Goal: Task Accomplishment & Management: Use online tool/utility

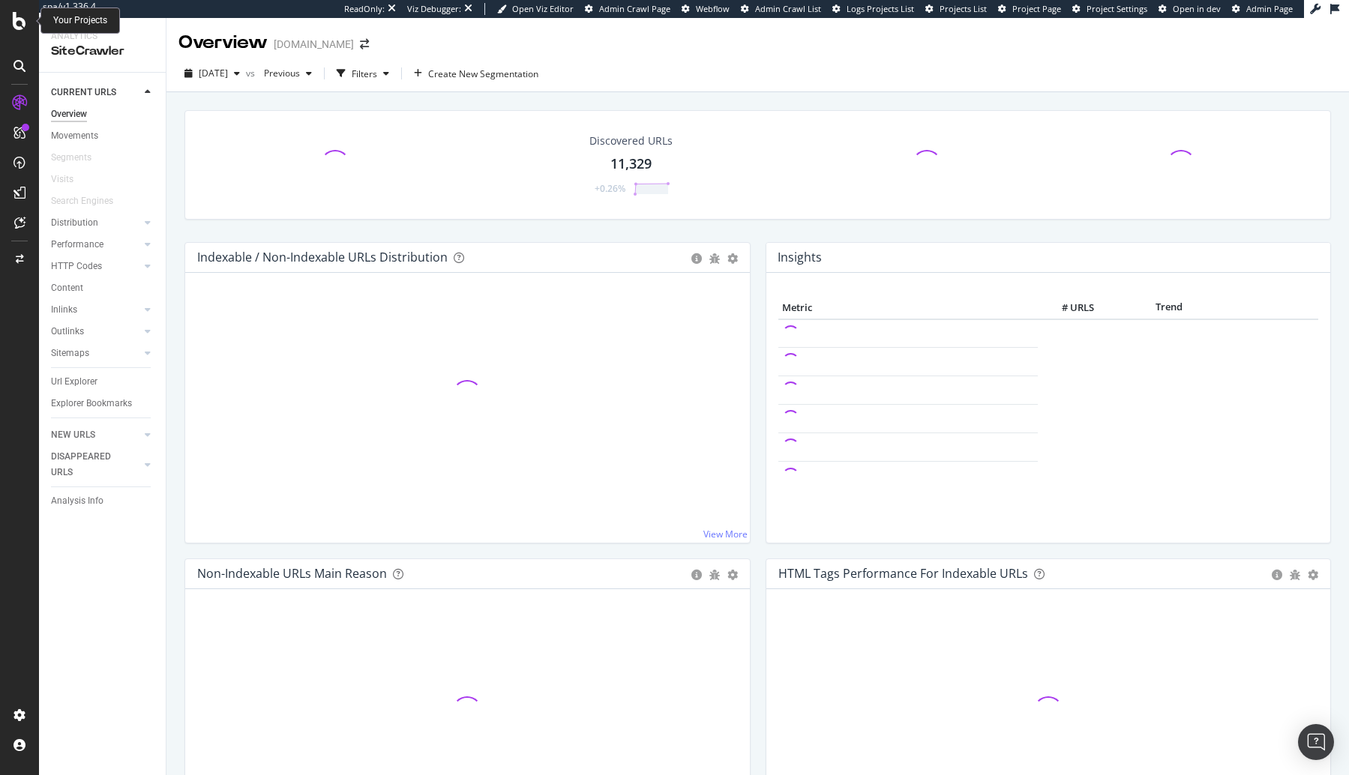
click at [16, 24] on icon at bounding box center [19, 21] width 13 height 18
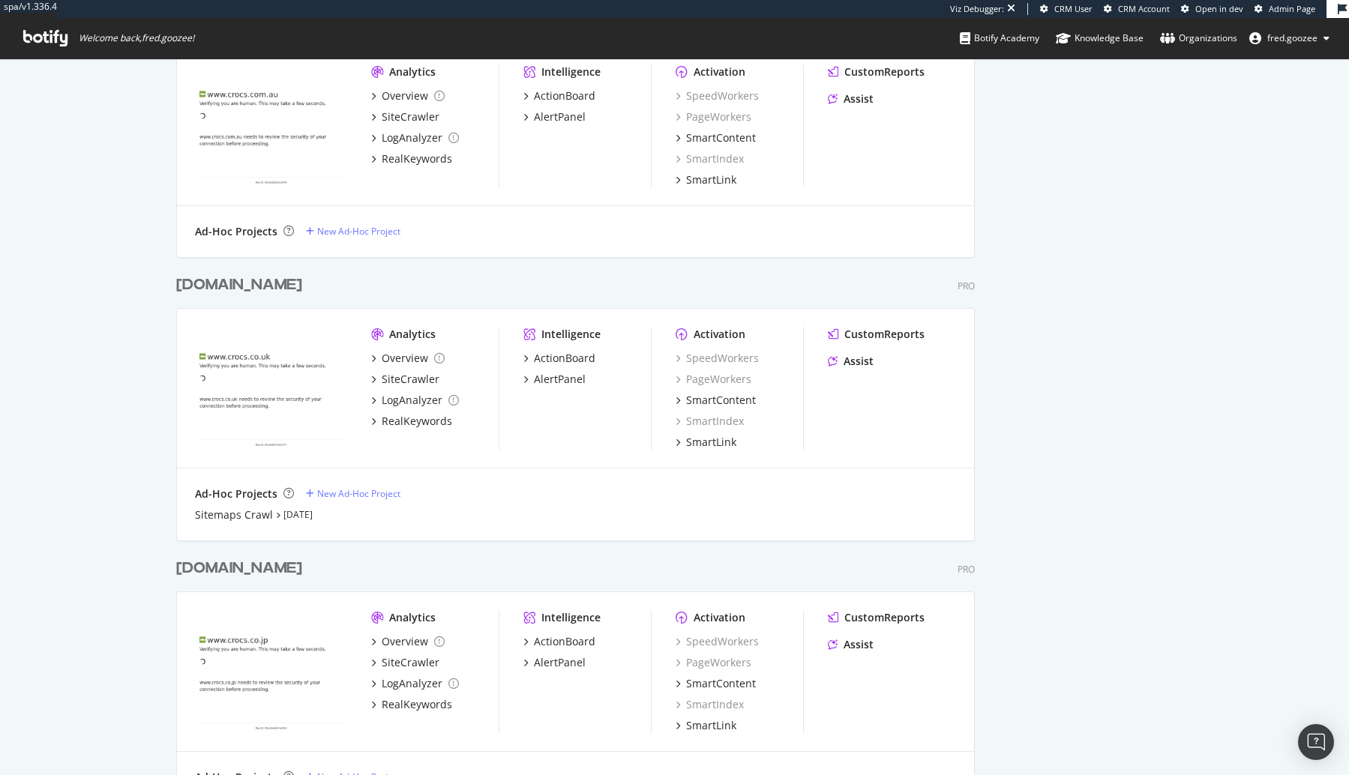
click at [269, 286] on div "crocs.co.uk" at bounding box center [242, 285] width 132 height 22
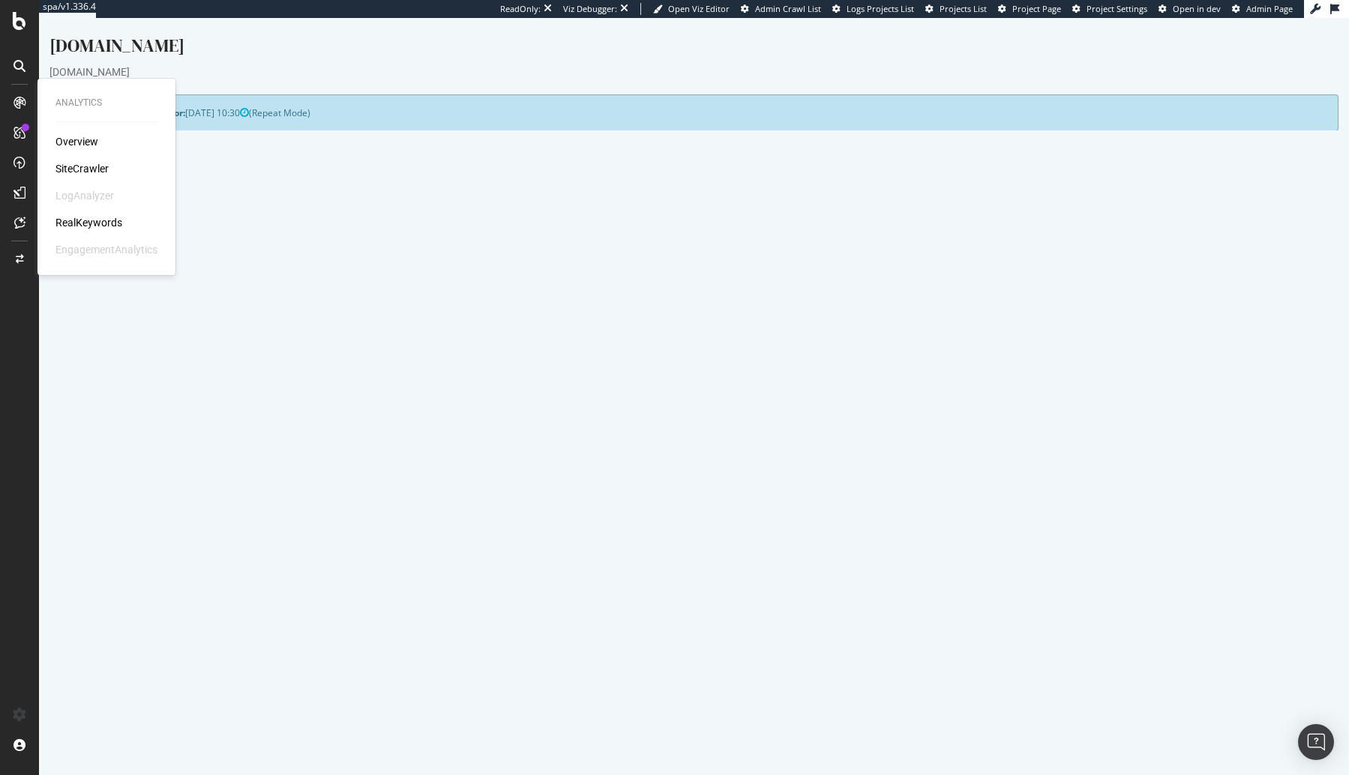
click at [426, 398] on p "View Crawl Settings" at bounding box center [693, 397] width 1265 height 13
click at [732, 421] on link "Settings" at bounding box center [743, 421] width 34 height 13
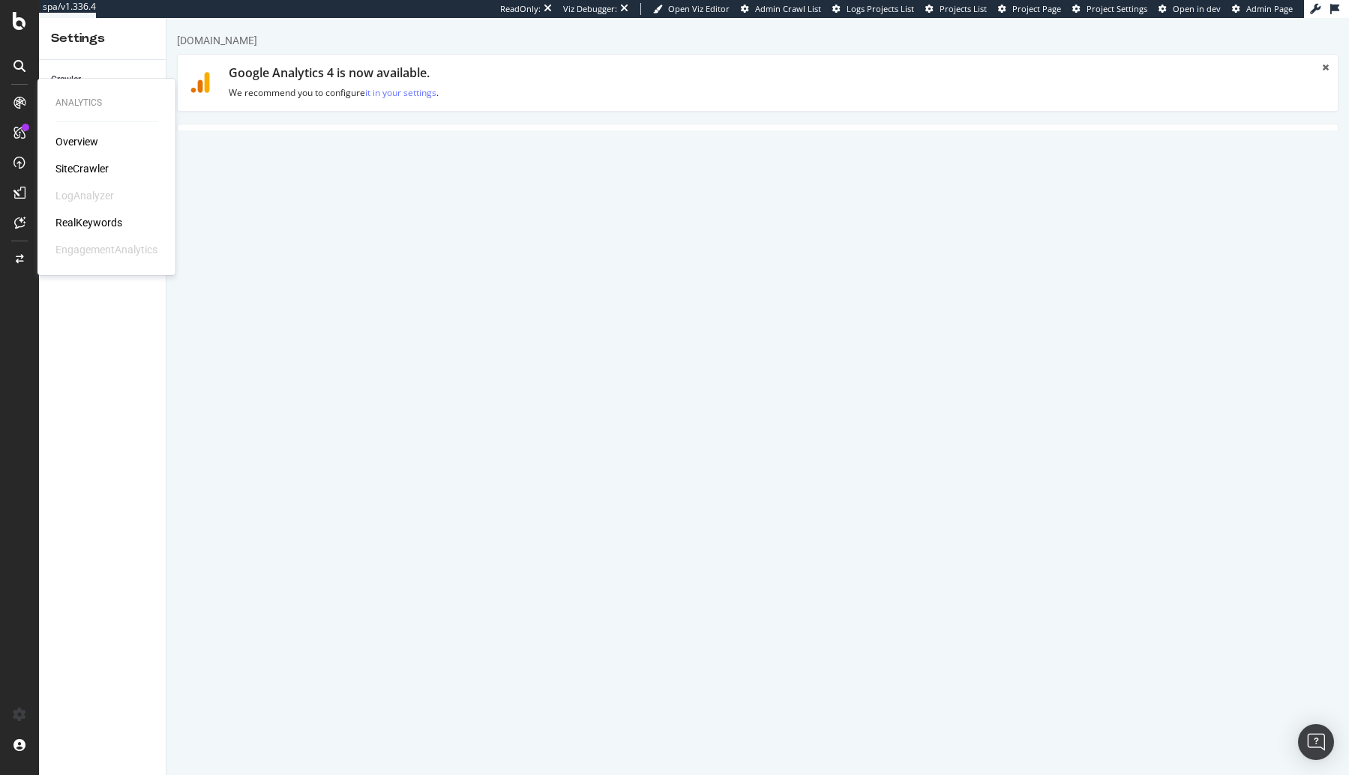
click at [76, 172] on div "SiteCrawler" at bounding box center [81, 168] width 53 height 15
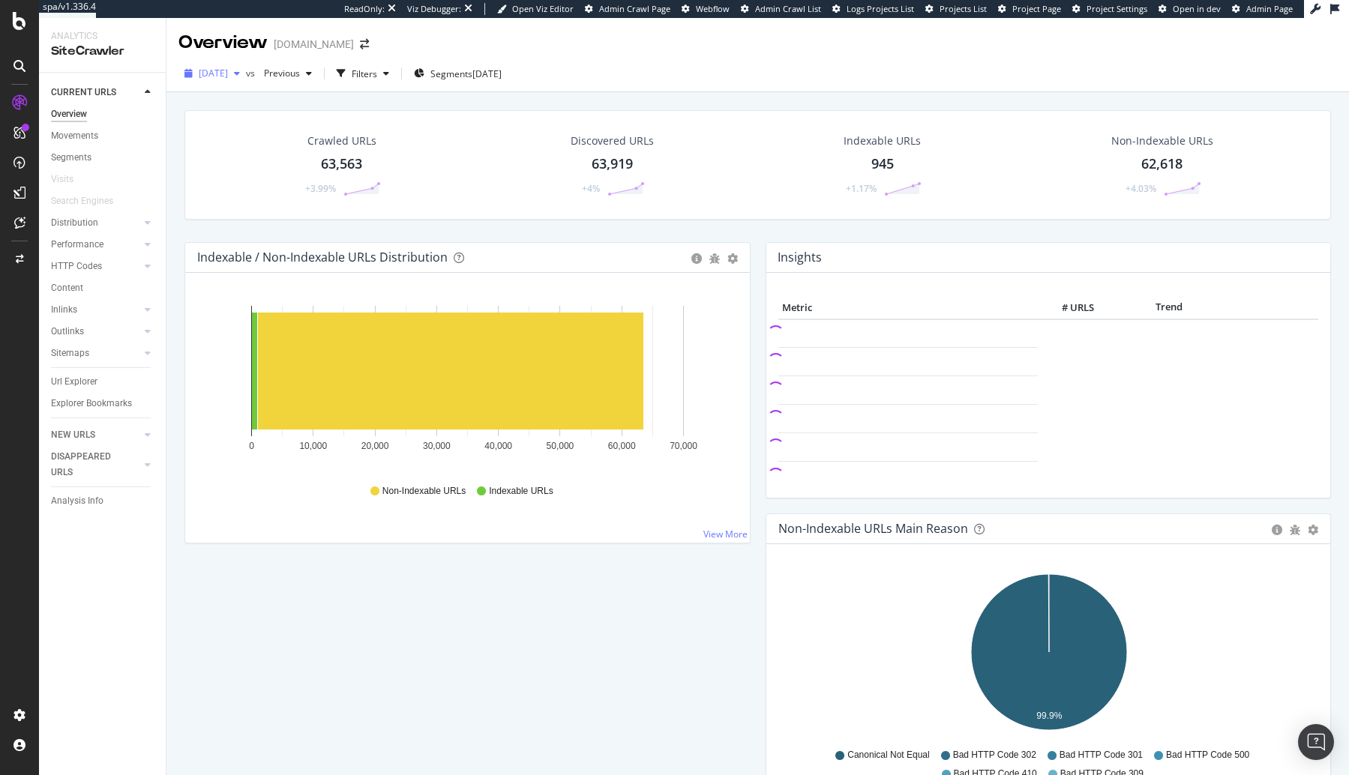
click at [228, 79] on span "2025 Aug. 15th" at bounding box center [213, 73] width 29 height 13
click at [516, 160] on div "Discovered URLs 63,919 +4%" at bounding box center [612, 165] width 273 height 78
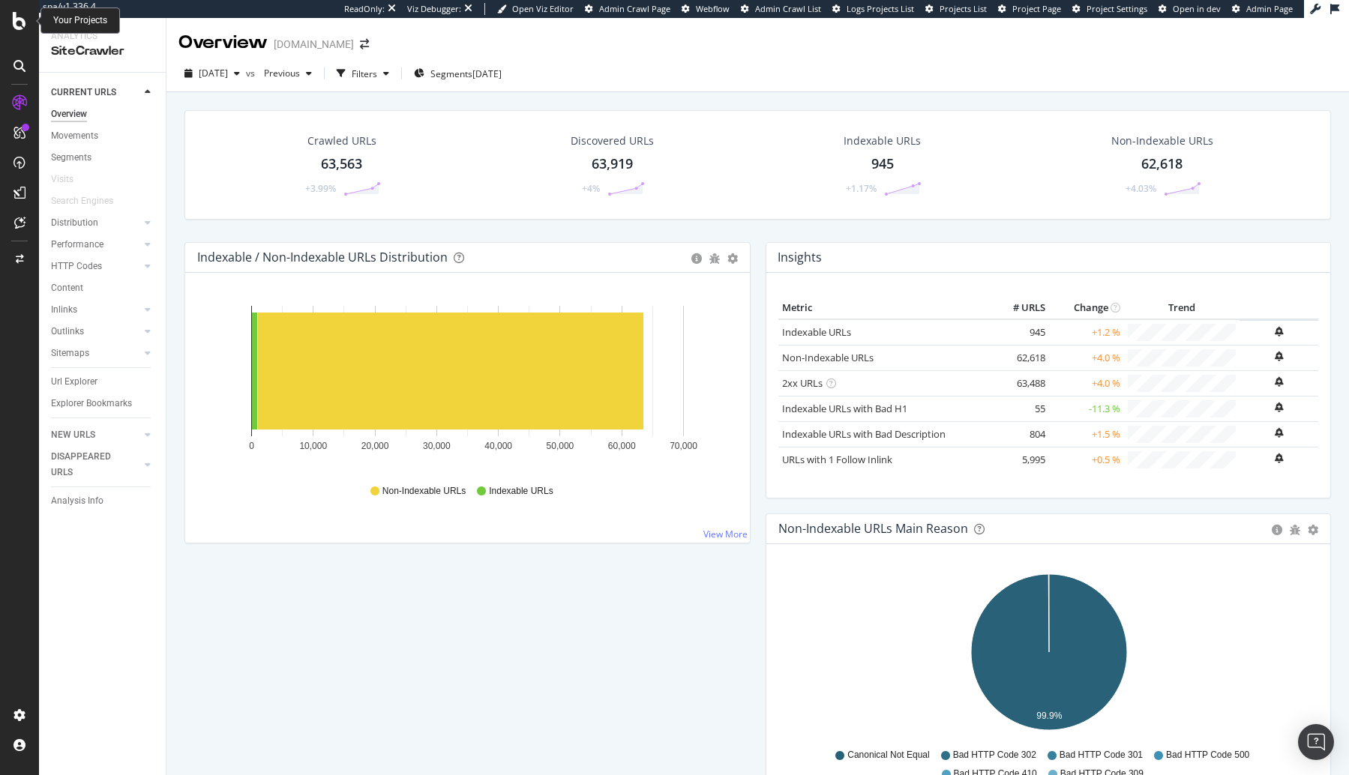
click at [16, 16] on icon at bounding box center [19, 21] width 13 height 18
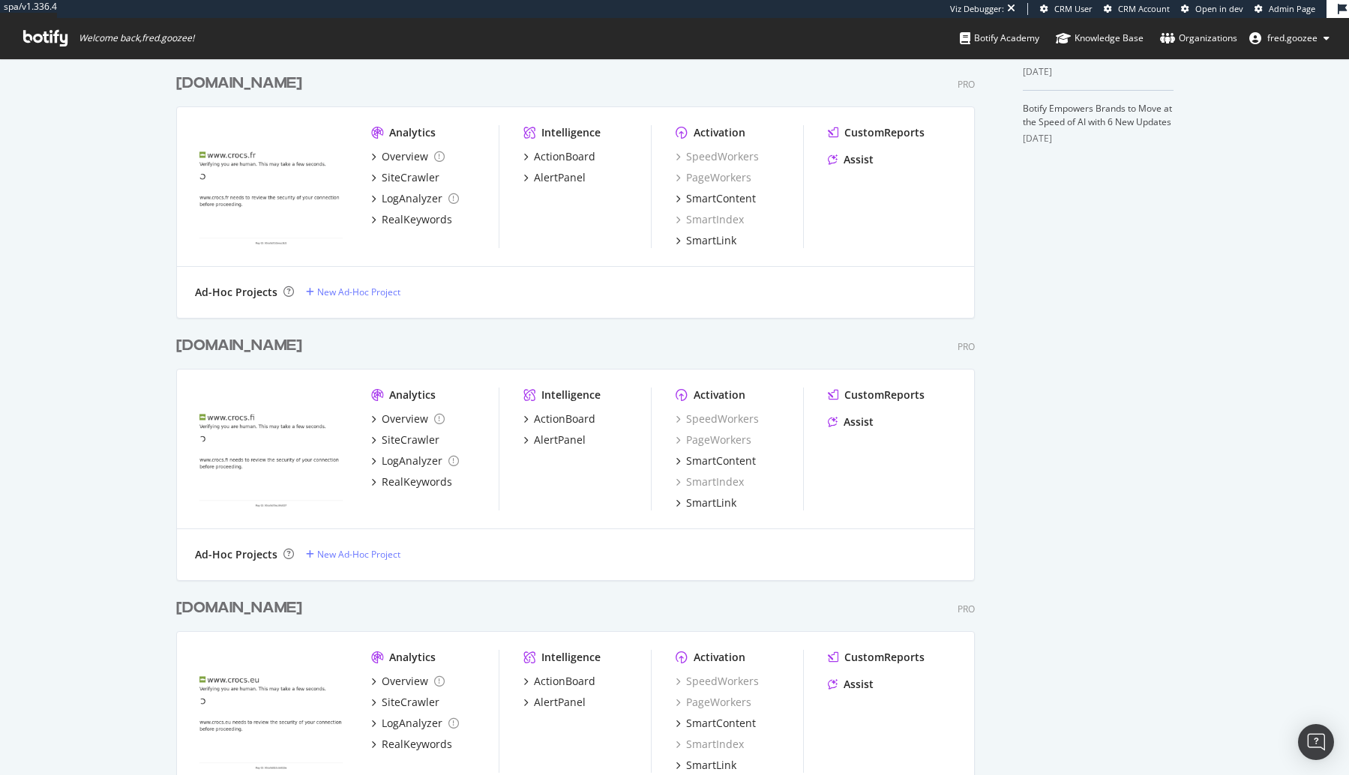
scroll to position [551, 0]
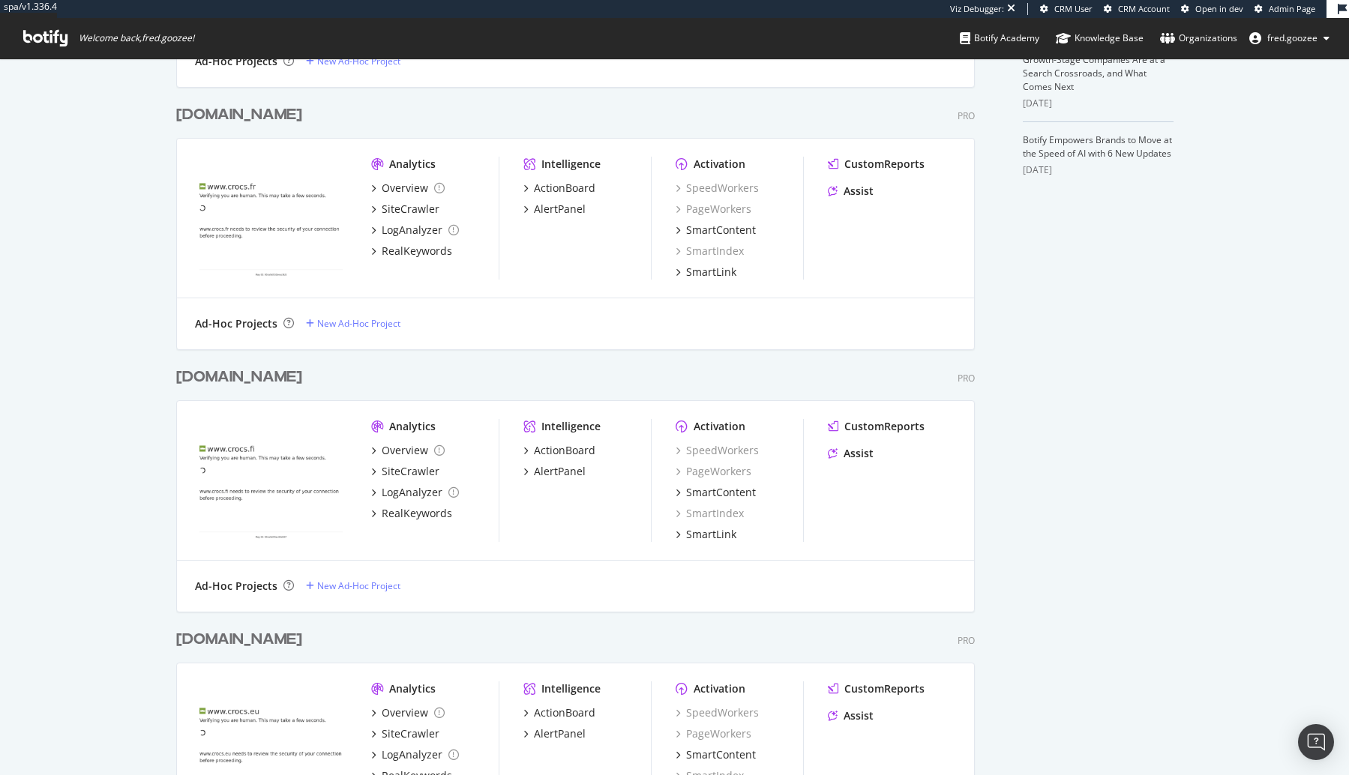
click at [250, 388] on div "crocs.fi Pro Analytics Overview SiteCrawler LogAnalyzer RealKeywords Intelligen…" at bounding box center [581, 480] width 811 height 262
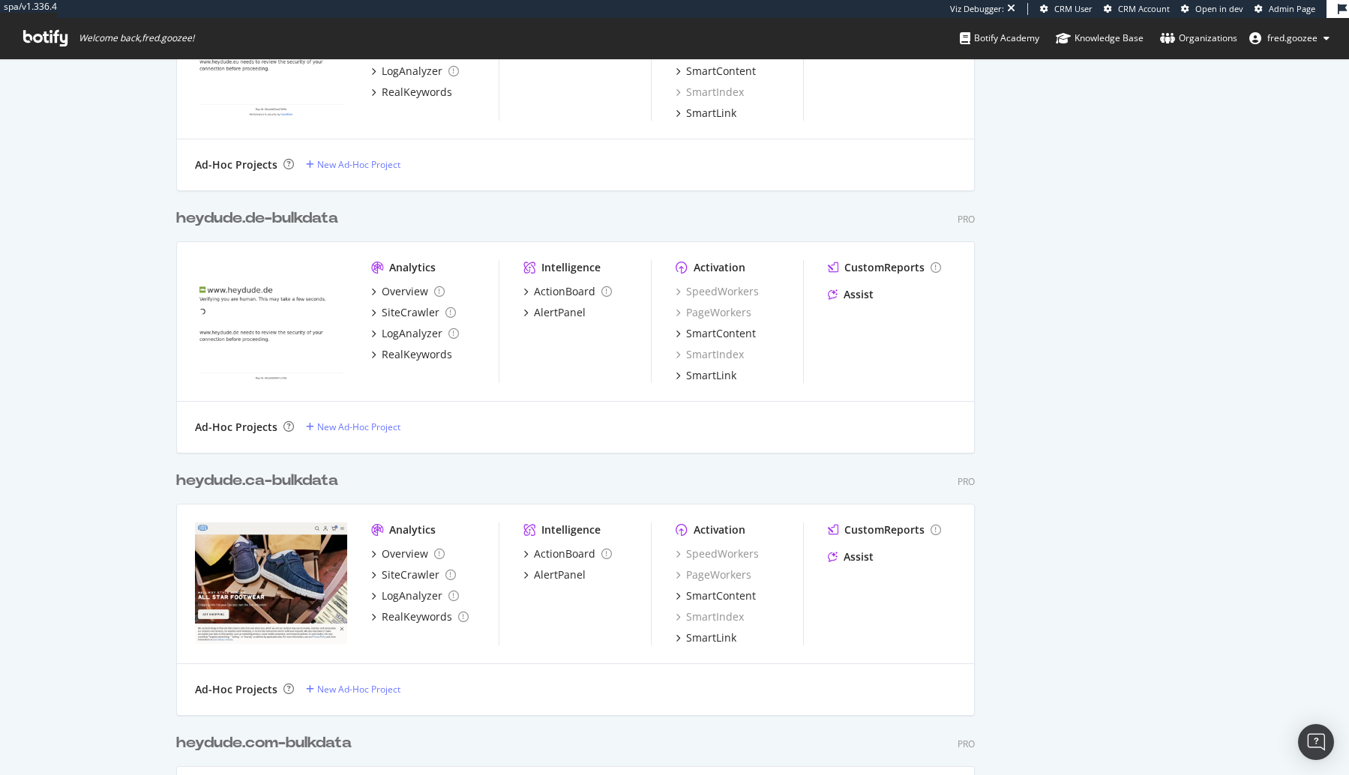
scroll to position [9011, 811]
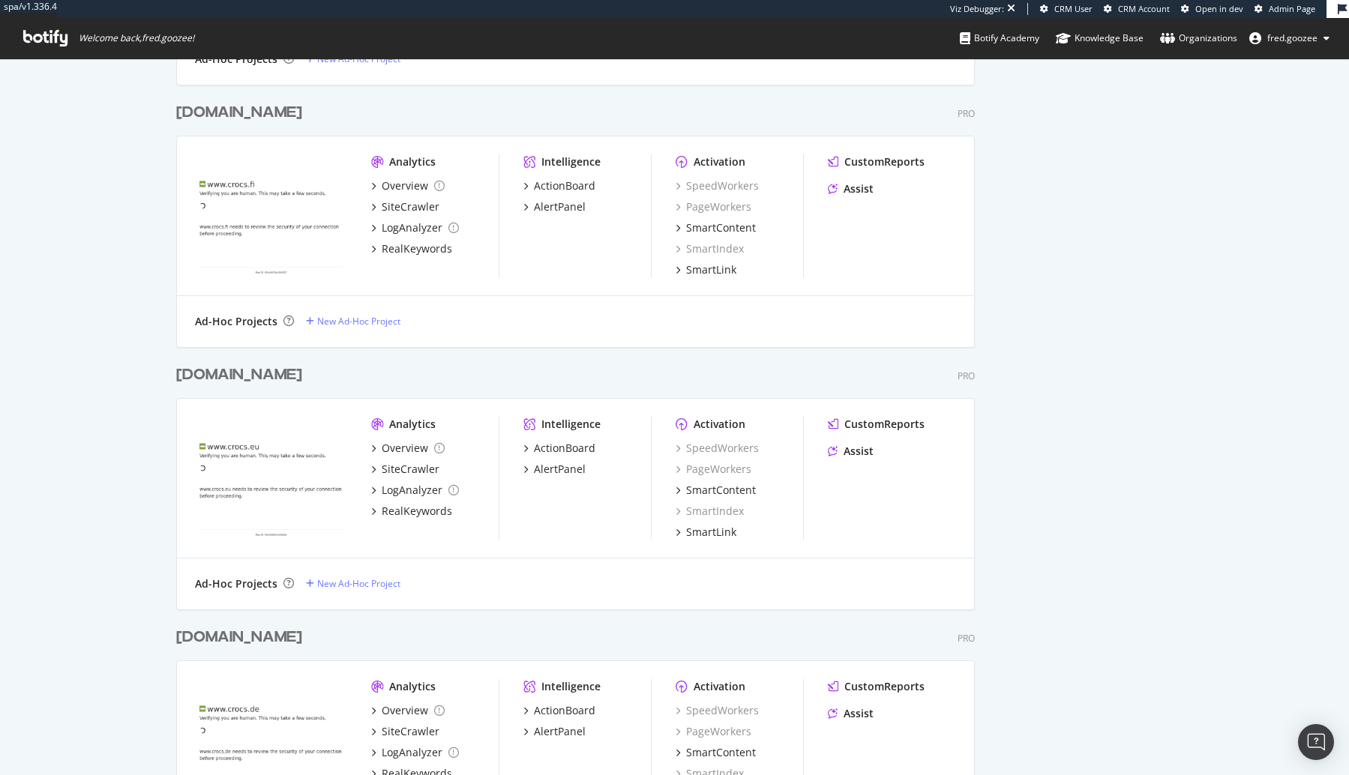
click at [417, 521] on div "Analytics Overview SiteCrawler LogAnalyzer RealKeywords" at bounding box center [434, 478] width 127 height 123
click at [417, 514] on div "RealKeywords" at bounding box center [417, 511] width 70 height 15
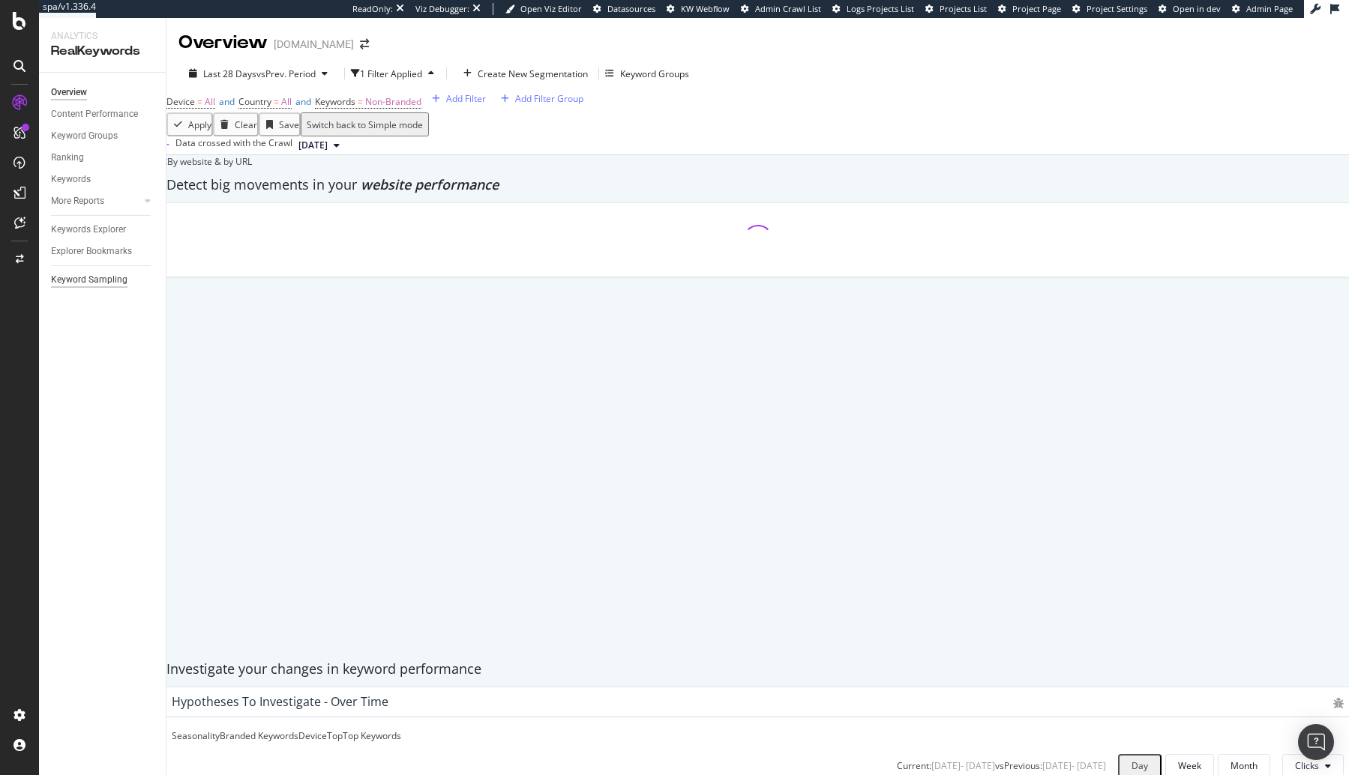
click at [100, 283] on div "Keyword Sampling" at bounding box center [89, 280] width 76 height 16
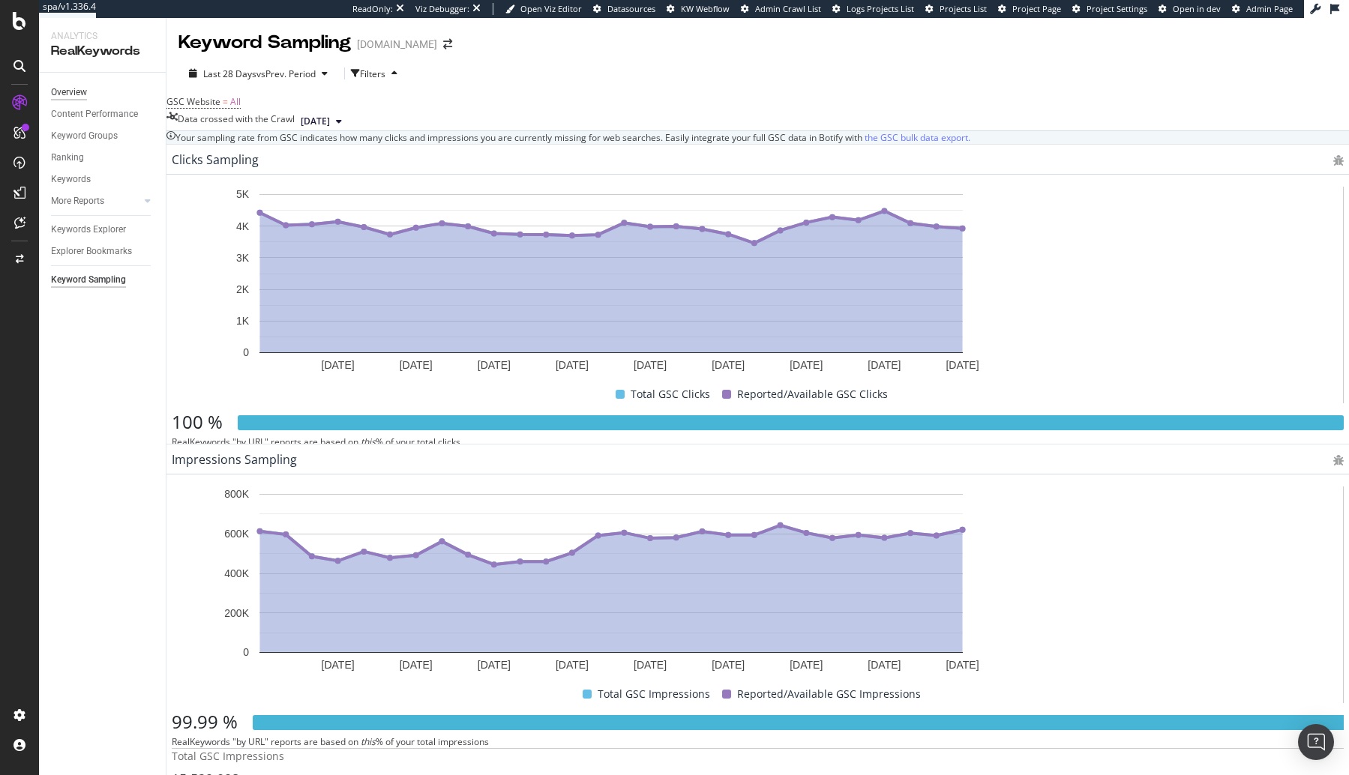
click at [65, 97] on div "Overview" at bounding box center [69, 93] width 36 height 16
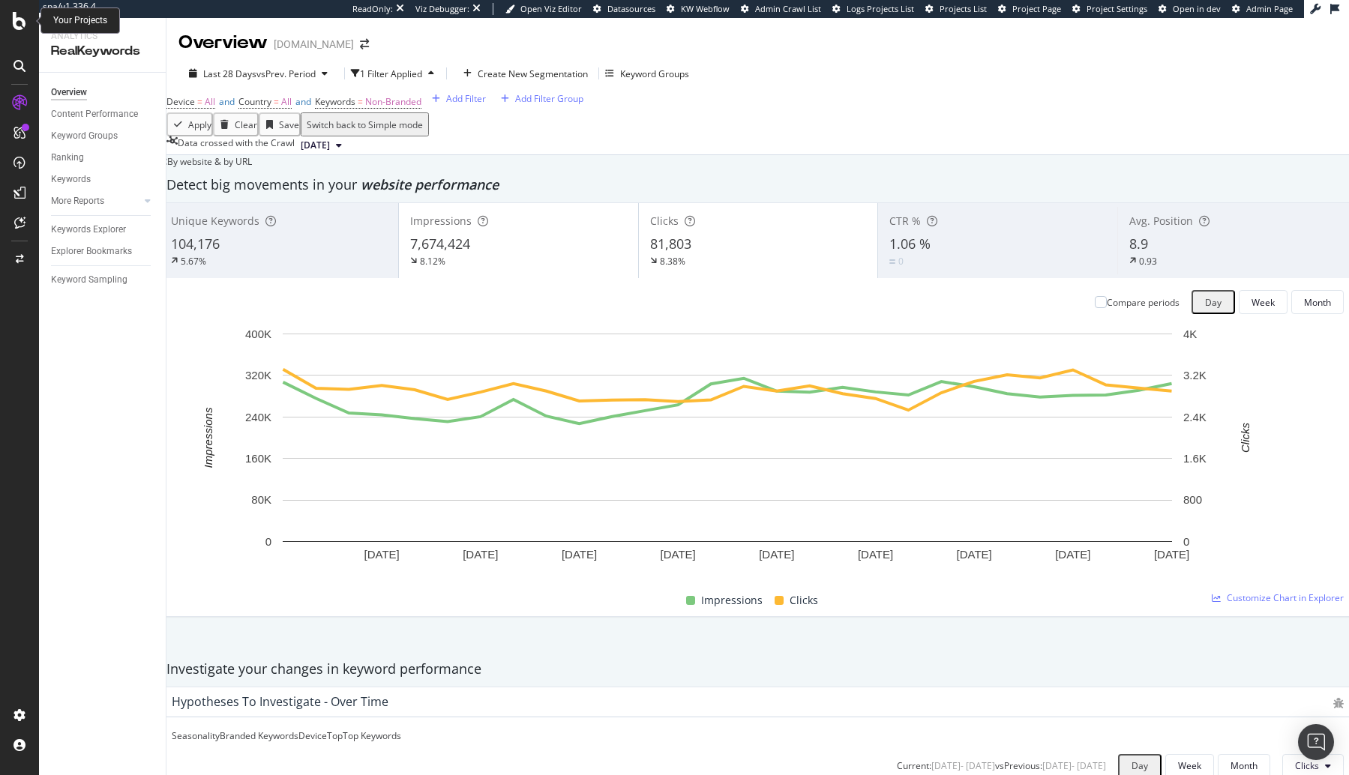
click at [22, 26] on icon at bounding box center [19, 21] width 13 height 18
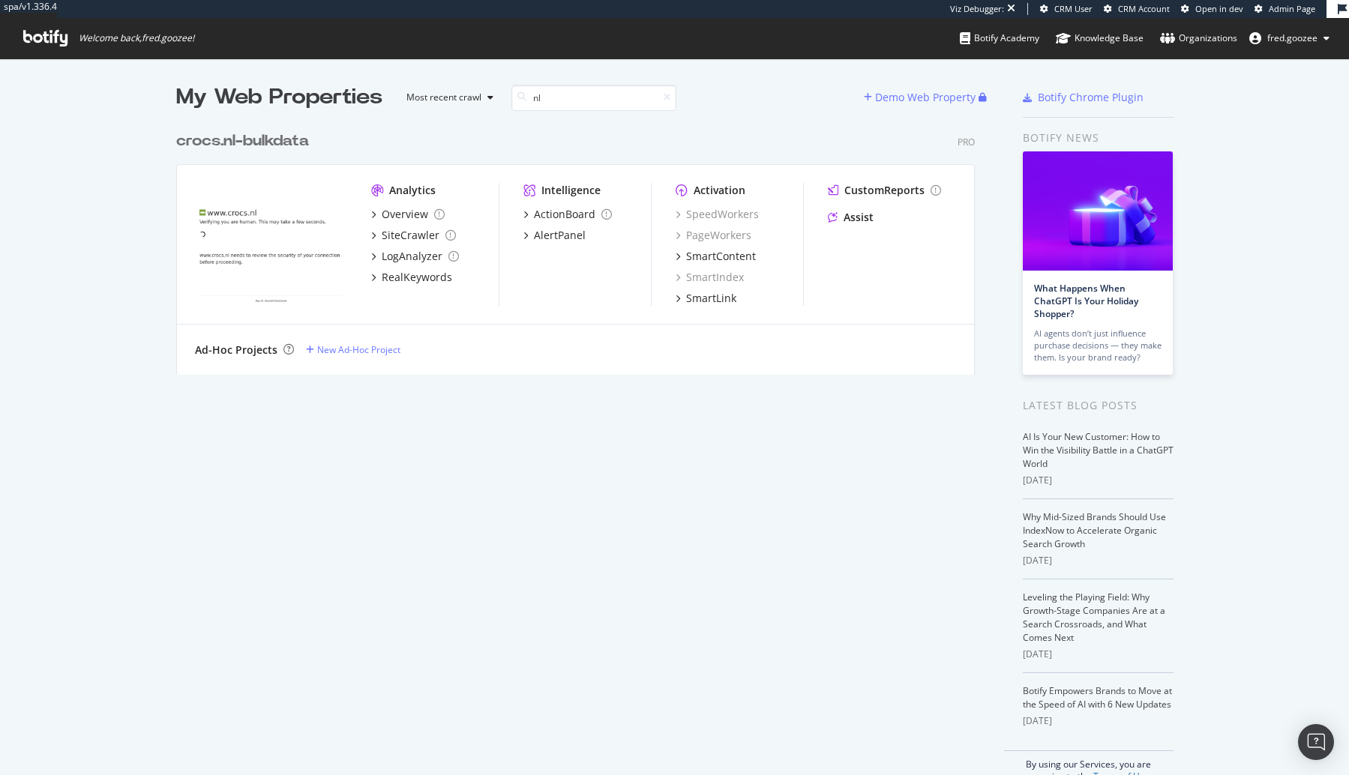
type input "n"
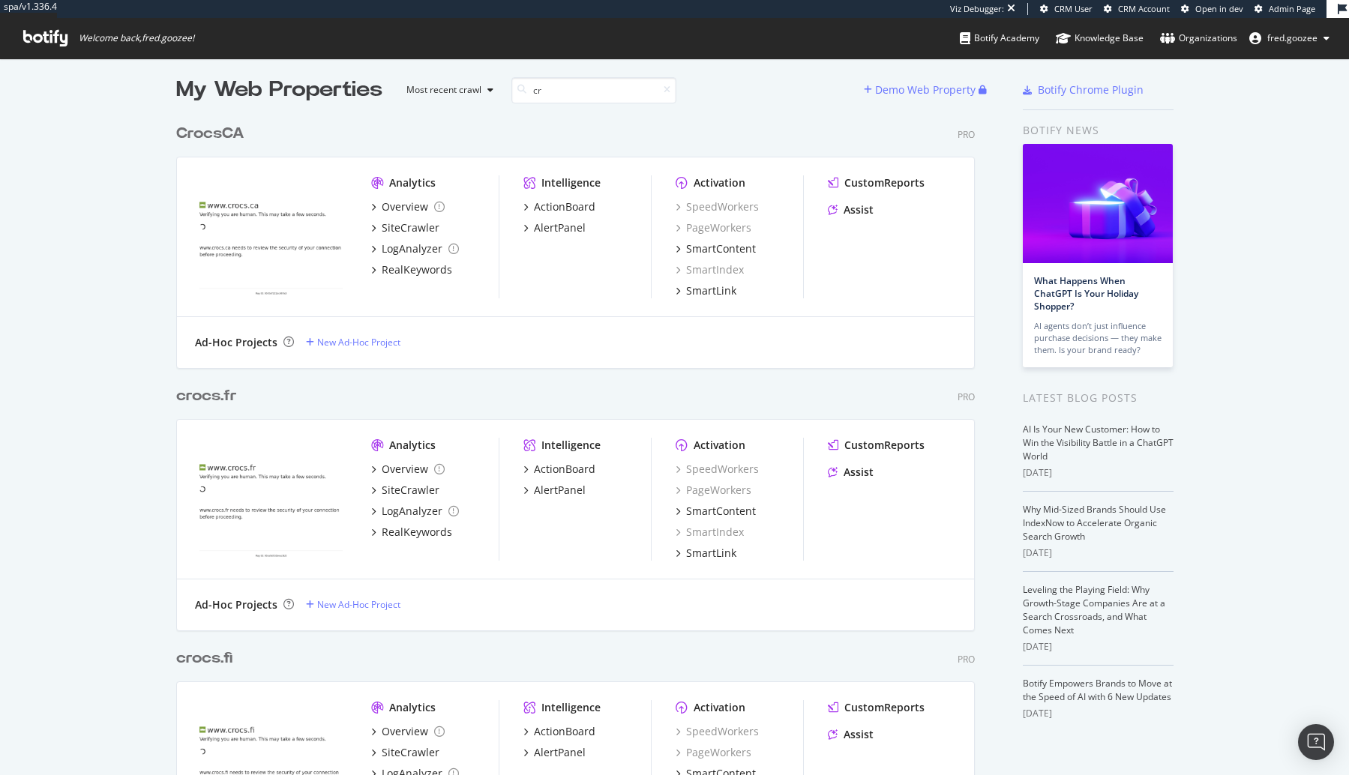
type input "c"
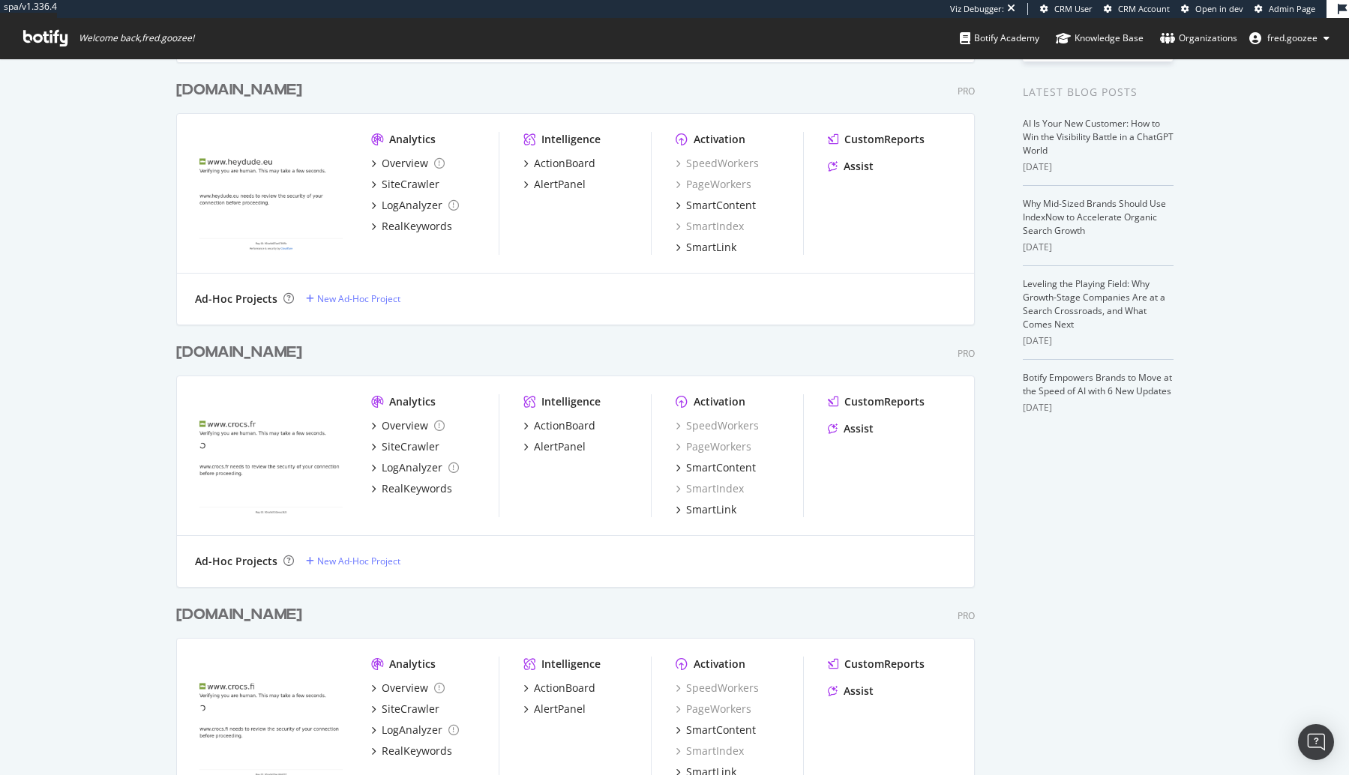
scroll to position [243, 0]
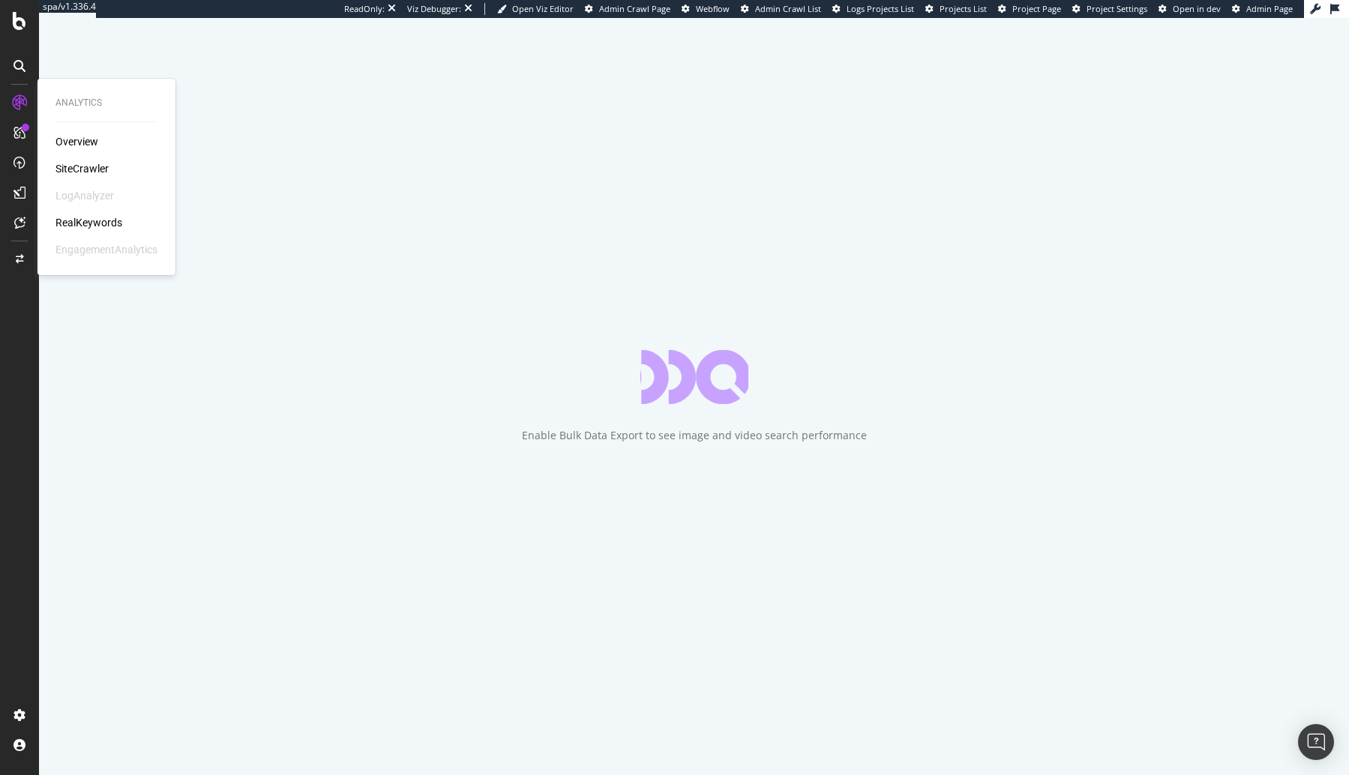
click at [70, 166] on div "SiteCrawler" at bounding box center [81, 168] width 53 height 15
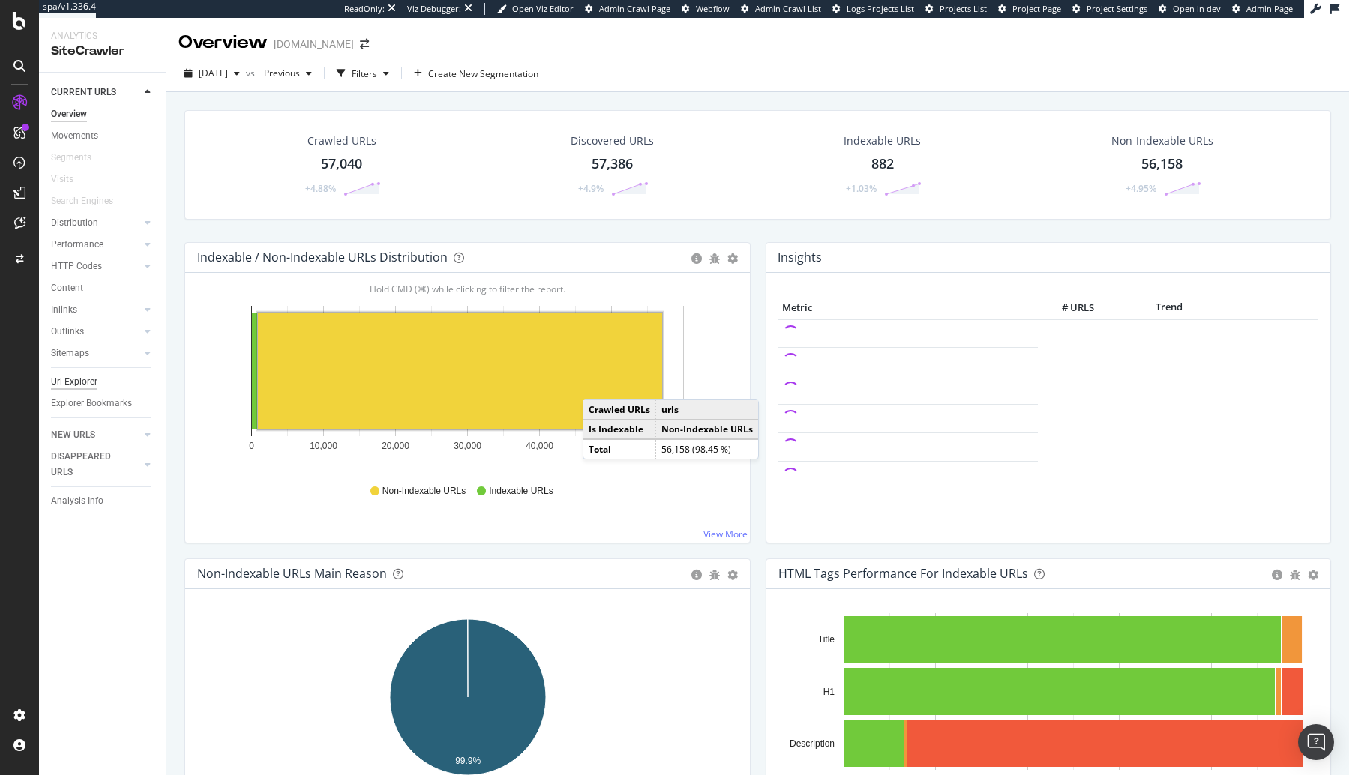
click at [73, 382] on div "Url Explorer" at bounding box center [74, 382] width 46 height 16
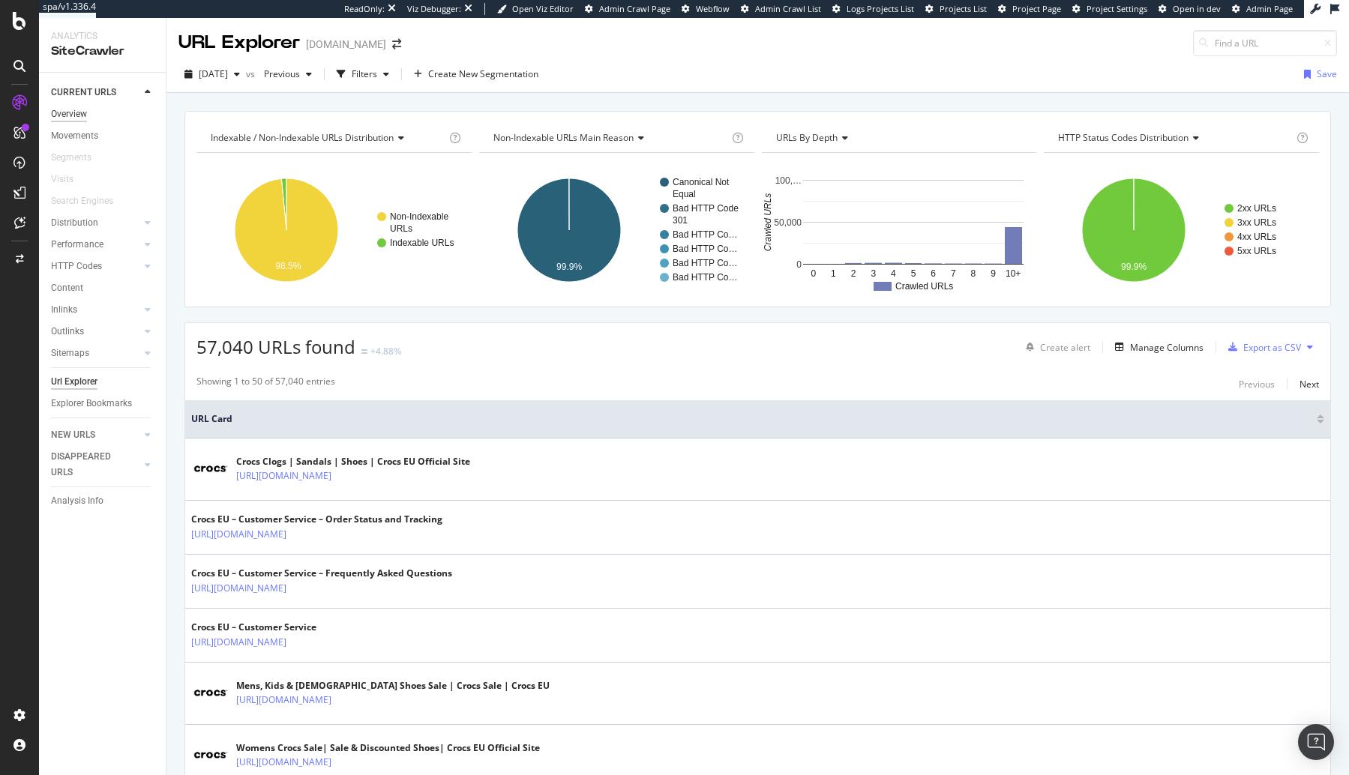
click at [58, 117] on div "Overview" at bounding box center [69, 114] width 36 height 16
